Goal: Check status: Check status

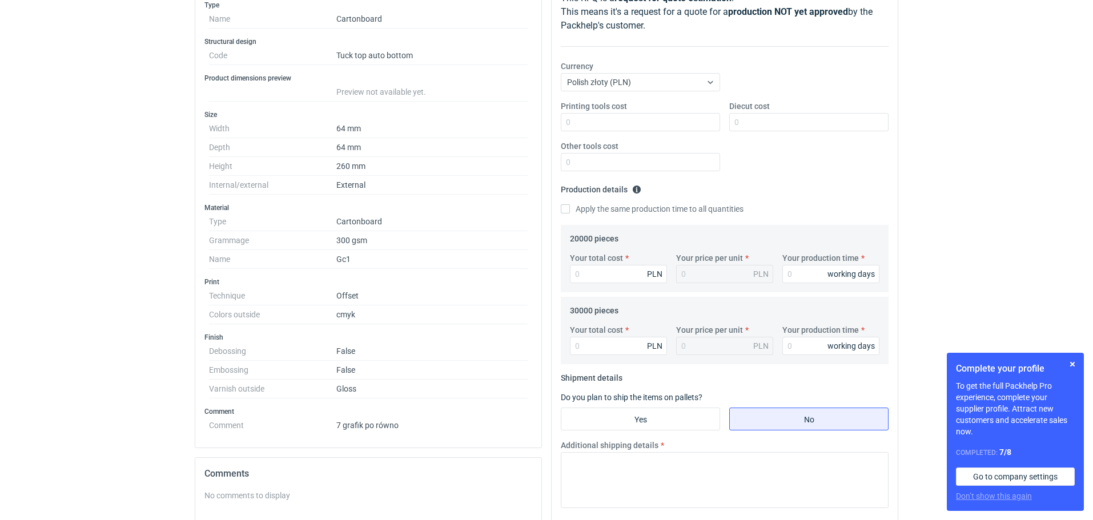
scroll to position [171, 0]
drag, startPoint x: 577, startPoint y: 310, endPoint x: 596, endPoint y: 305, distance: 19.4
click at [596, 305] on legend "30000 pieces" at bounding box center [594, 309] width 49 height 14
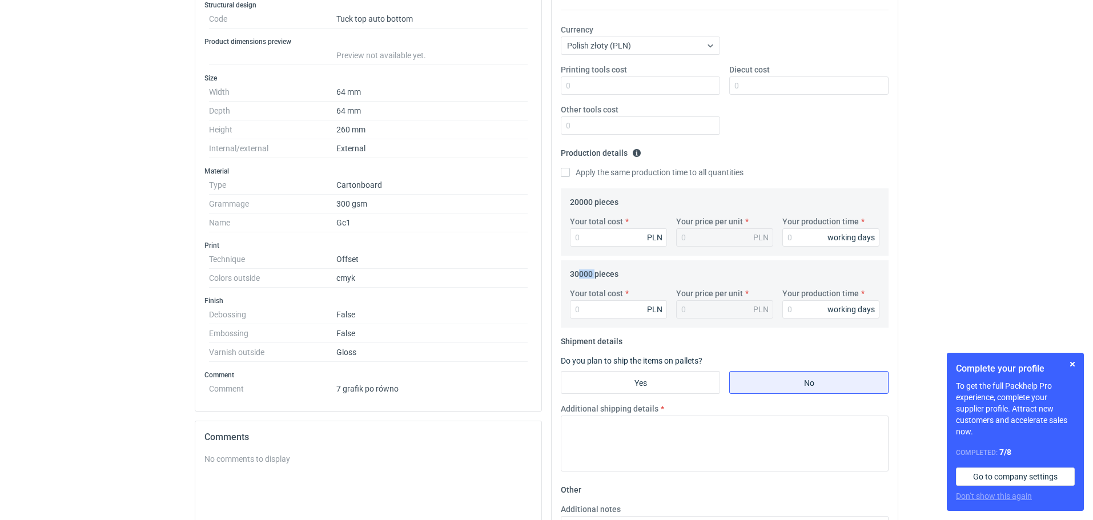
scroll to position [228, 0]
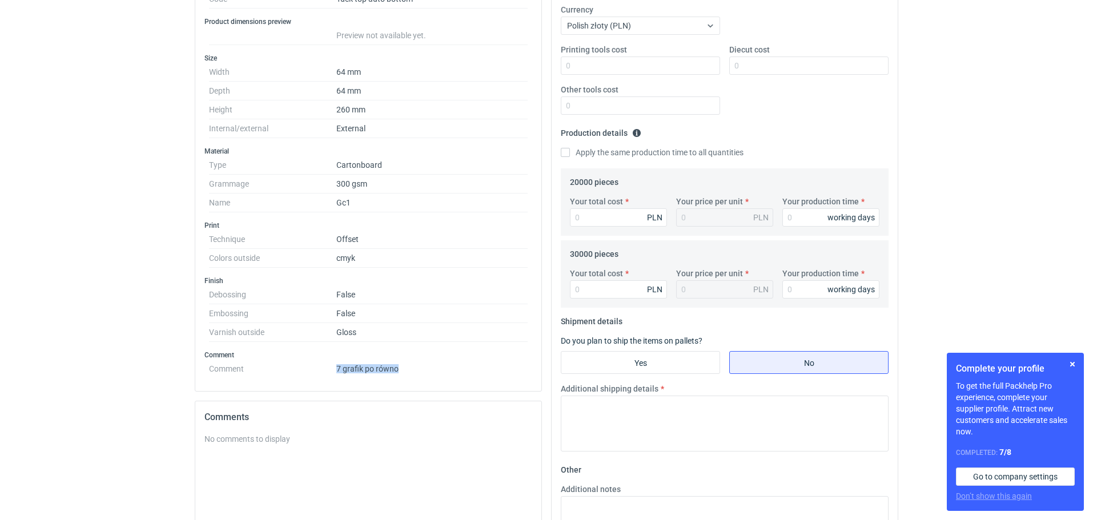
drag, startPoint x: 333, startPoint y: 370, endPoint x: 449, endPoint y: 349, distance: 117.3
click at [404, 366] on dl "Comment 7 grafik po równo" at bounding box center [368, 367] width 319 height 14
drag, startPoint x: 577, startPoint y: 185, endPoint x: 592, endPoint y: 183, distance: 14.9
click at [592, 183] on legend "20000 pieces" at bounding box center [594, 180] width 49 height 14
drag, startPoint x: 578, startPoint y: 253, endPoint x: 598, endPoint y: 249, distance: 19.8
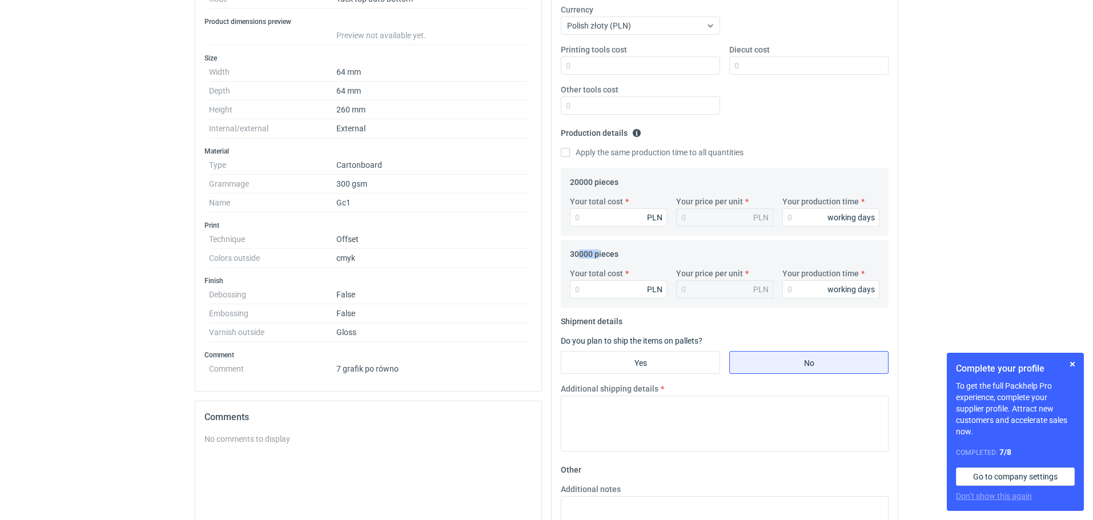
click at [598, 249] on legend "30000 pieces" at bounding box center [594, 252] width 49 height 14
click at [416, 409] on div "Comments" at bounding box center [368, 417] width 346 height 32
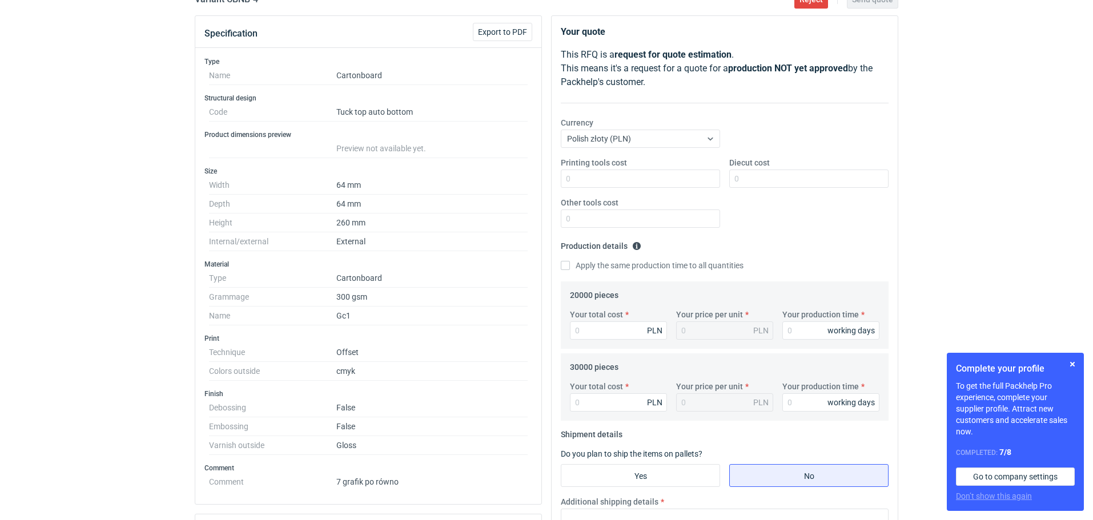
scroll to position [114, 0]
drag, startPoint x: 420, startPoint y: 113, endPoint x: 336, endPoint y: 111, distance: 83.4
click at [336, 111] on dd "Tuck top auto bottom" at bounding box center [431, 113] width 191 height 19
copy dd "Tuck top auto bottom"
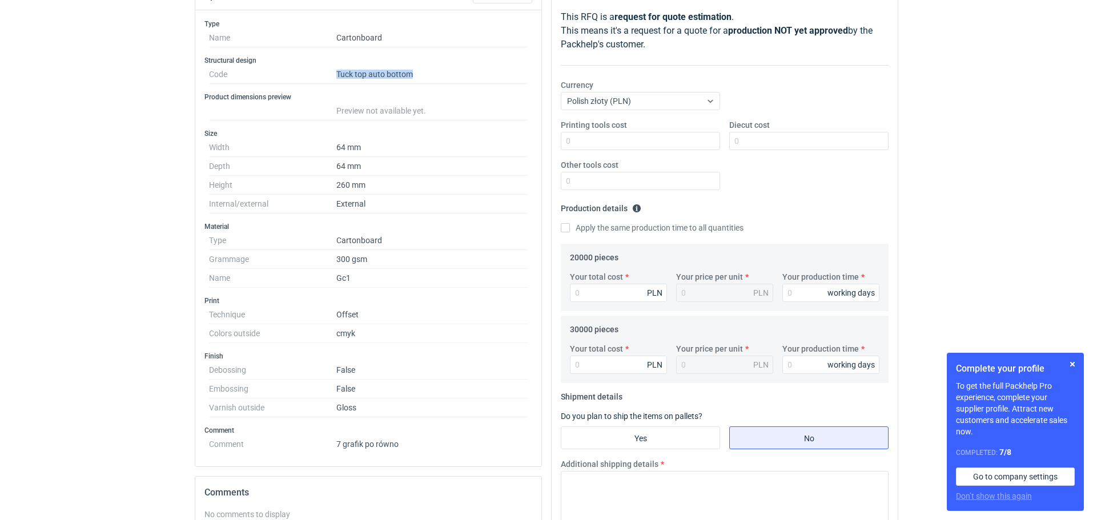
scroll to position [171, 0]
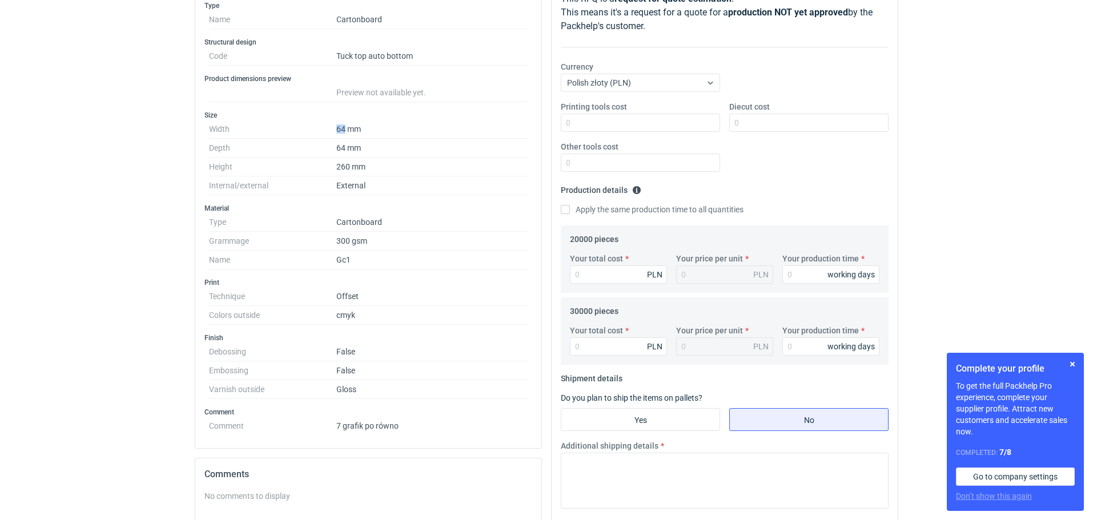
drag, startPoint x: 344, startPoint y: 127, endPoint x: 334, endPoint y: 130, distance: 10.7
click at [334, 130] on dl "Width 64 mm Depth 64 mm Height 260 mm Internal/external External" at bounding box center [368, 157] width 319 height 75
drag, startPoint x: 339, startPoint y: 149, endPoint x: 333, endPoint y: 150, distance: 5.8
click at [333, 150] on dl "Width 64 mm Depth 64 mm Height 260 mm Internal/external External" at bounding box center [368, 157] width 319 height 75
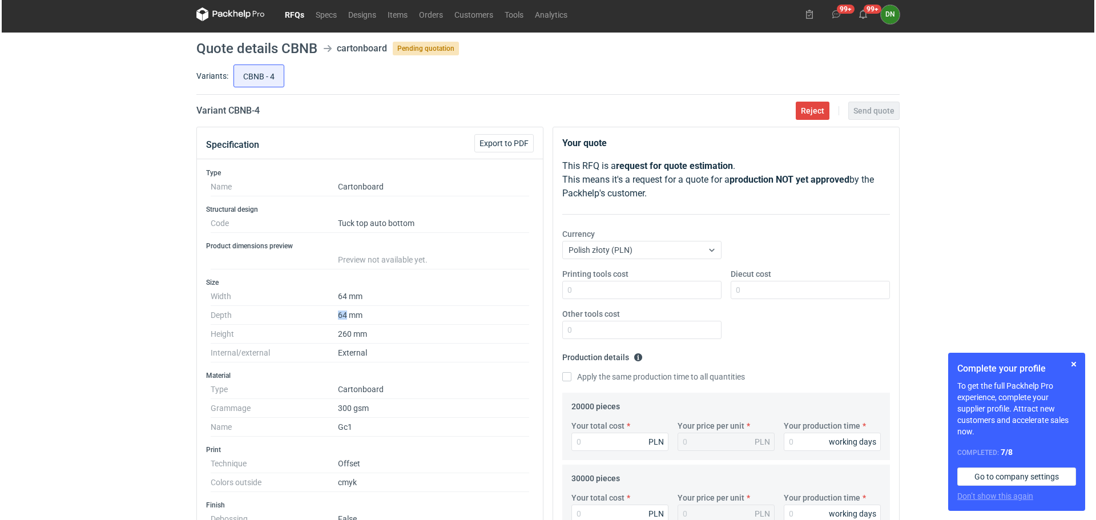
scroll to position [0, 0]
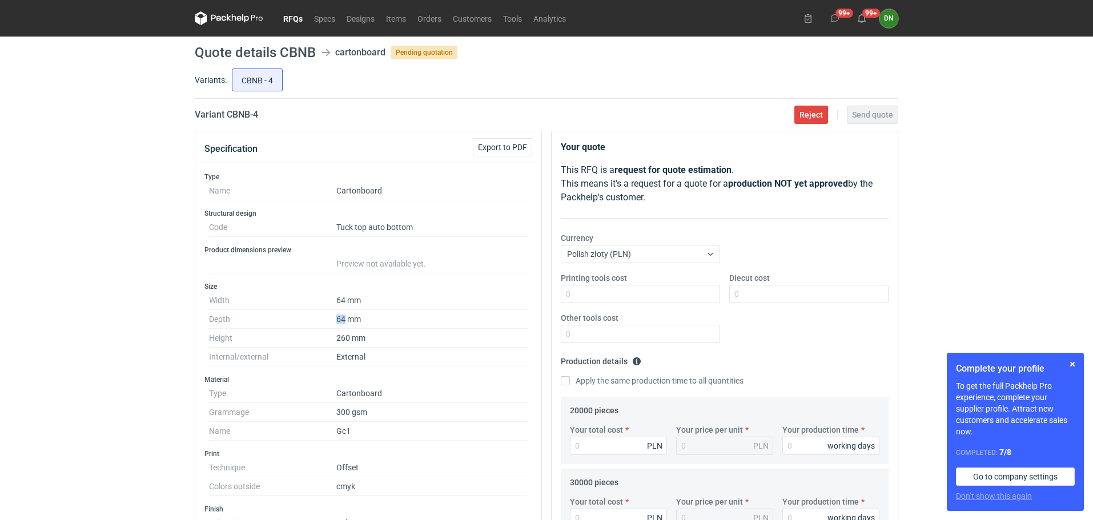
click at [239, 16] on icon at bounding box center [239, 18] width 5 height 5
